Goal: Transaction & Acquisition: Purchase product/service

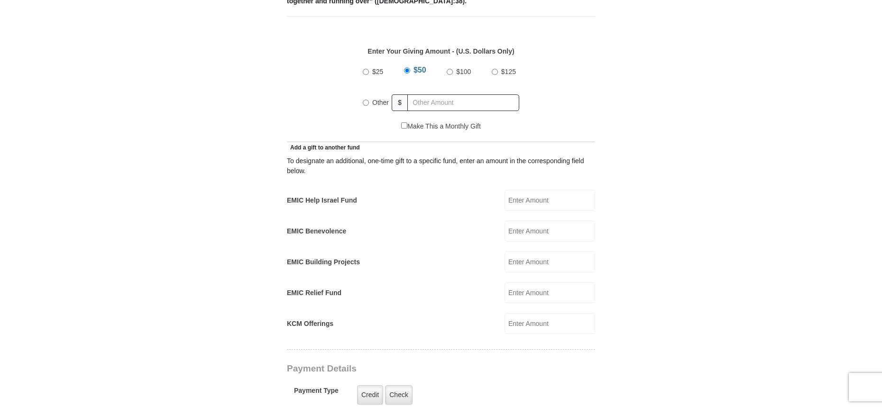
scroll to position [432, 0]
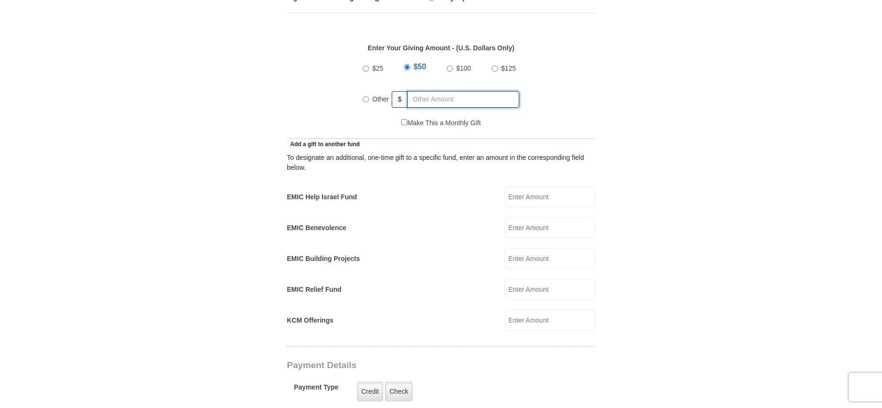
click at [423, 108] on input "text" at bounding box center [463, 99] width 112 height 17
radio input "true"
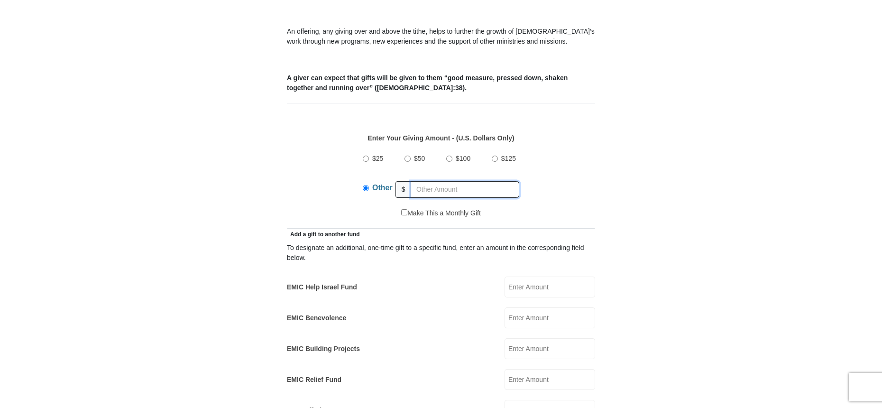
scroll to position [339, 0]
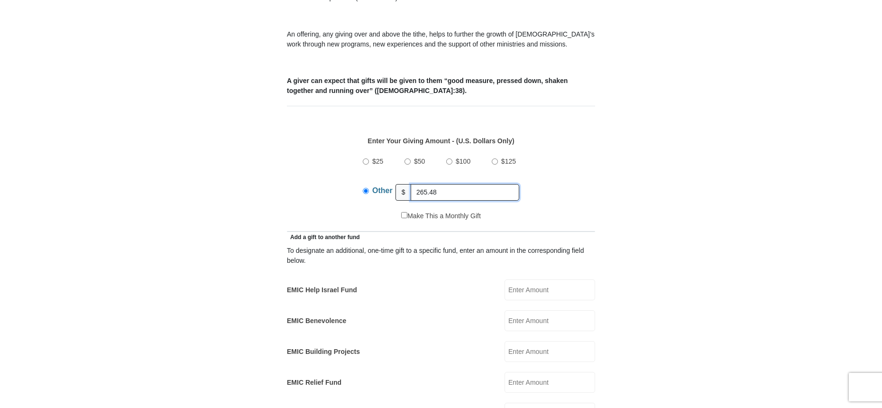
type input "265.48"
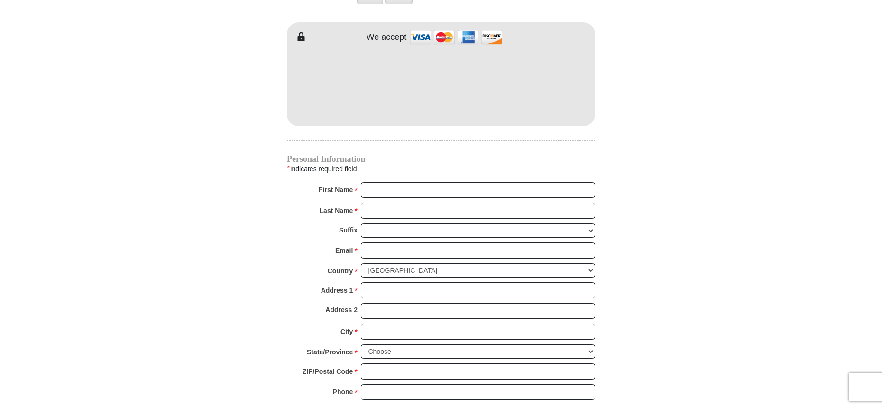
scroll to position [842, 0]
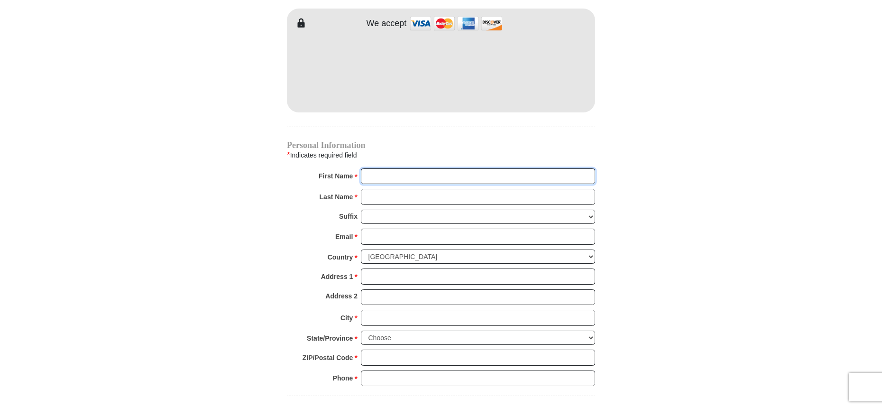
click at [397, 185] on input "First Name *" at bounding box center [478, 176] width 234 height 16
type input "Marlene"
type input "Younghans"
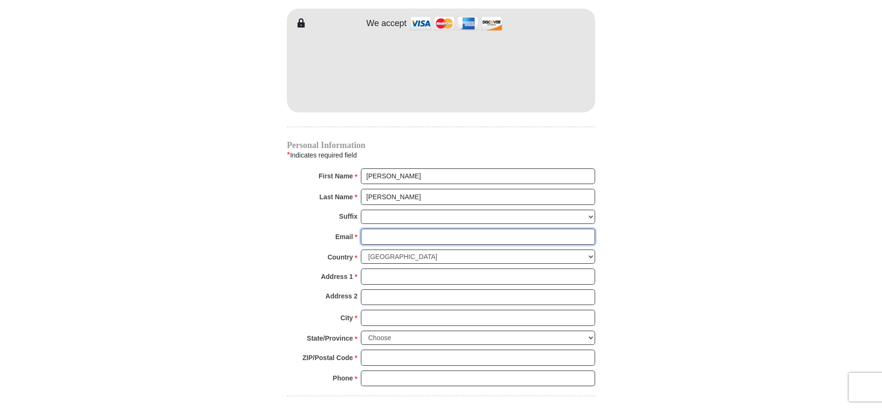
type input "marleney@cox.net"
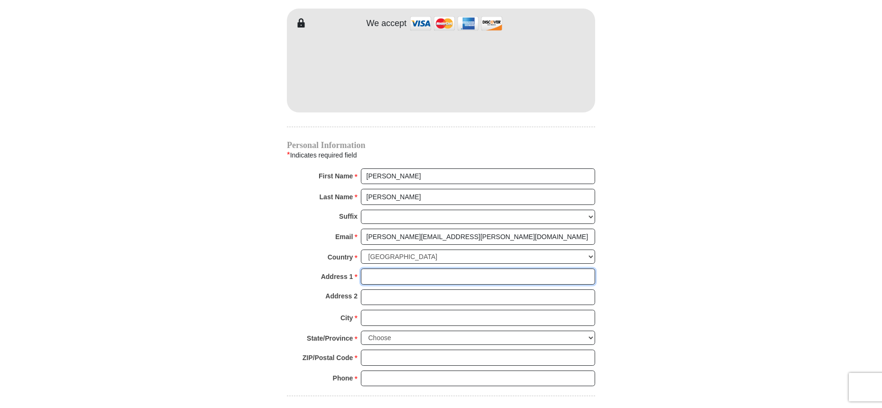
type input "1864 W. Manor St."
type input "Chandler"
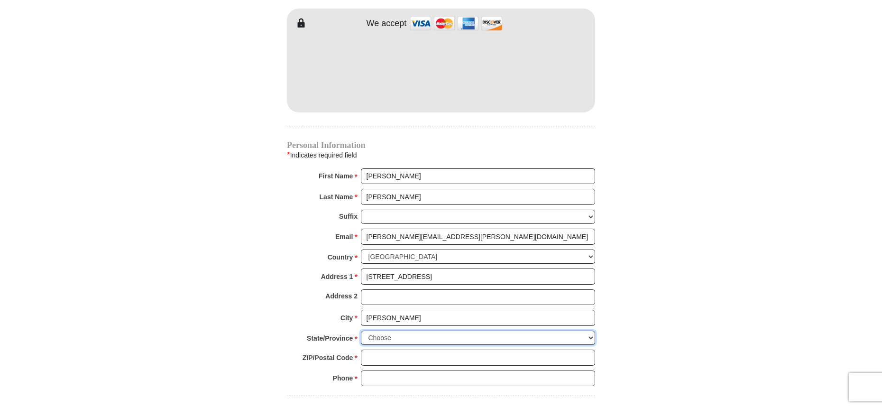
select select "AZ"
type input "85224"
type input "4807941986"
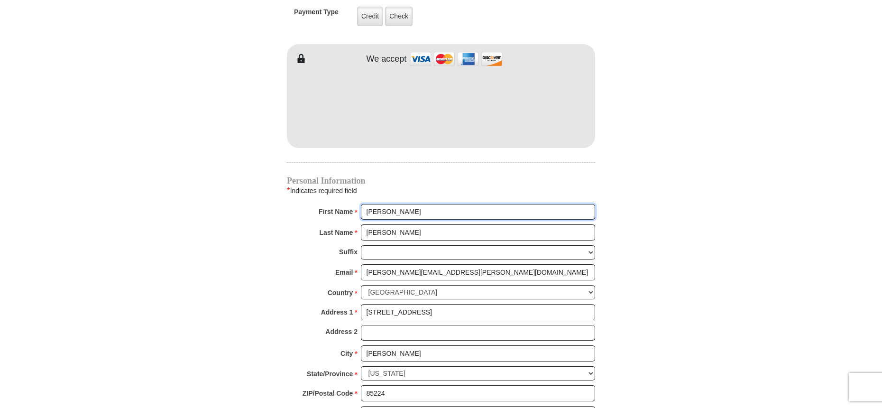
scroll to position [799, 0]
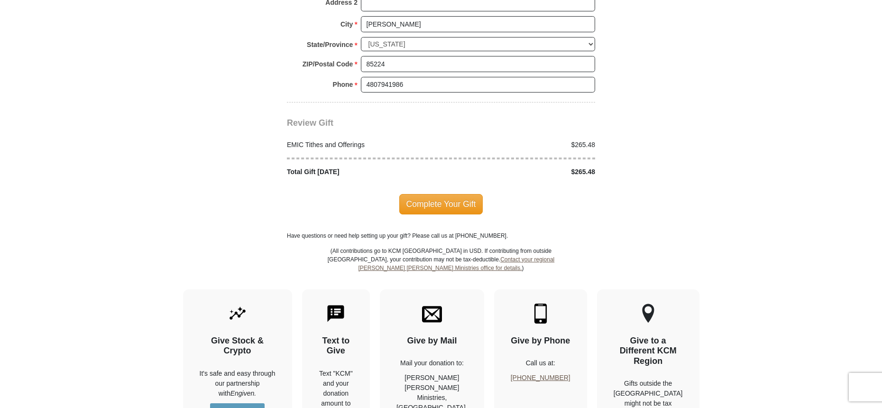
scroll to position [1141, 0]
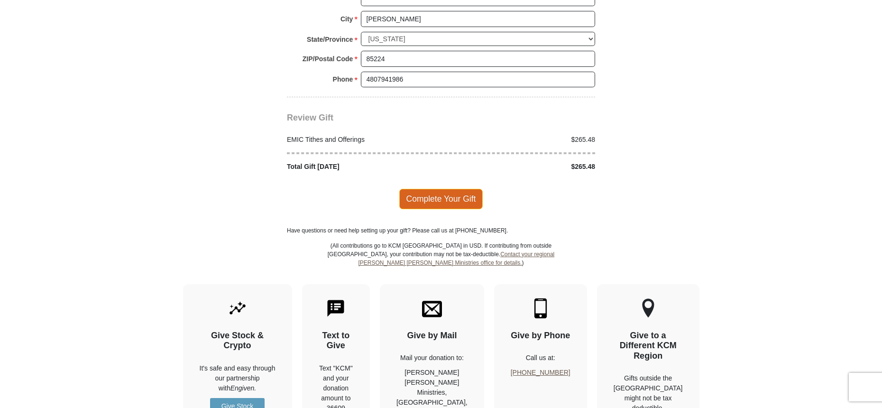
click at [450, 209] on span "Complete Your Gift" at bounding box center [441, 199] width 84 height 20
